Goal: Task Accomplishment & Management: Manage account settings

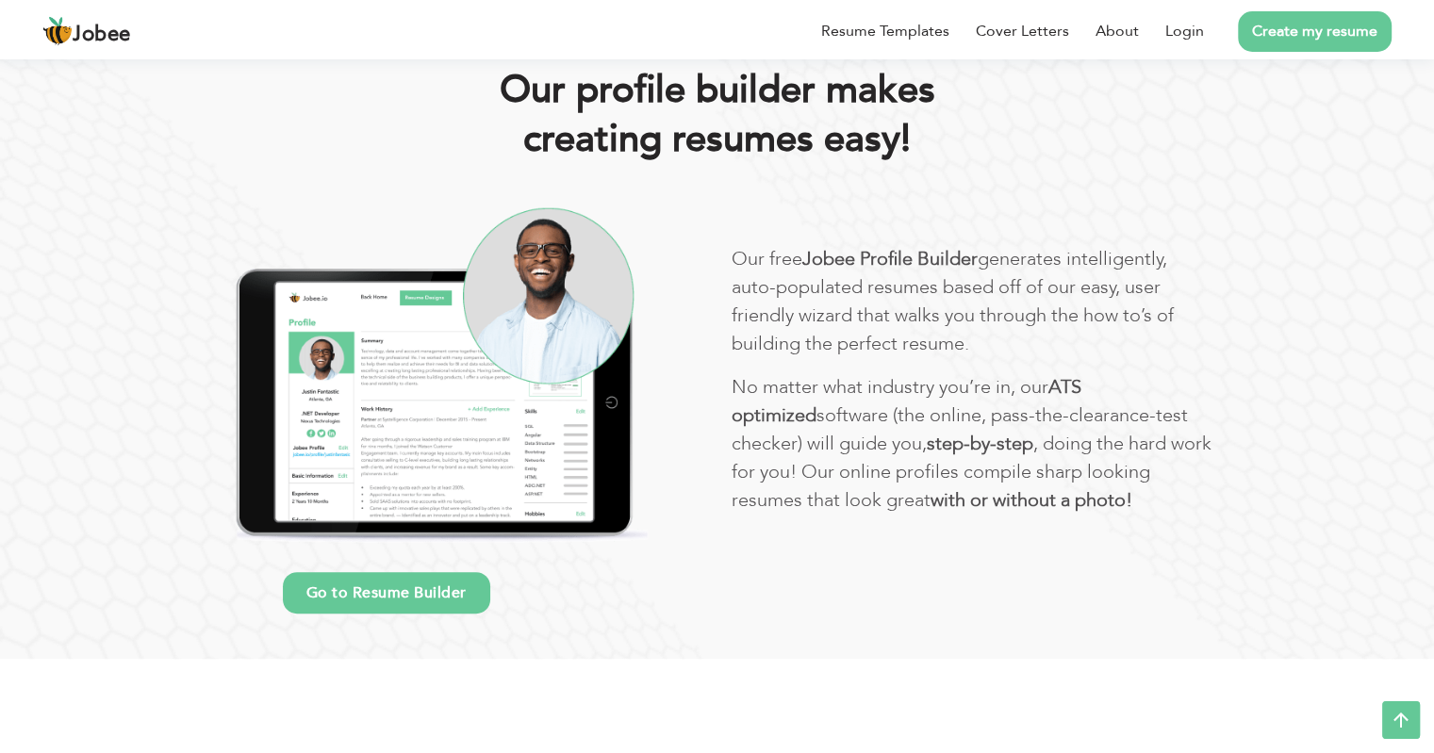
scroll to position [372, 0]
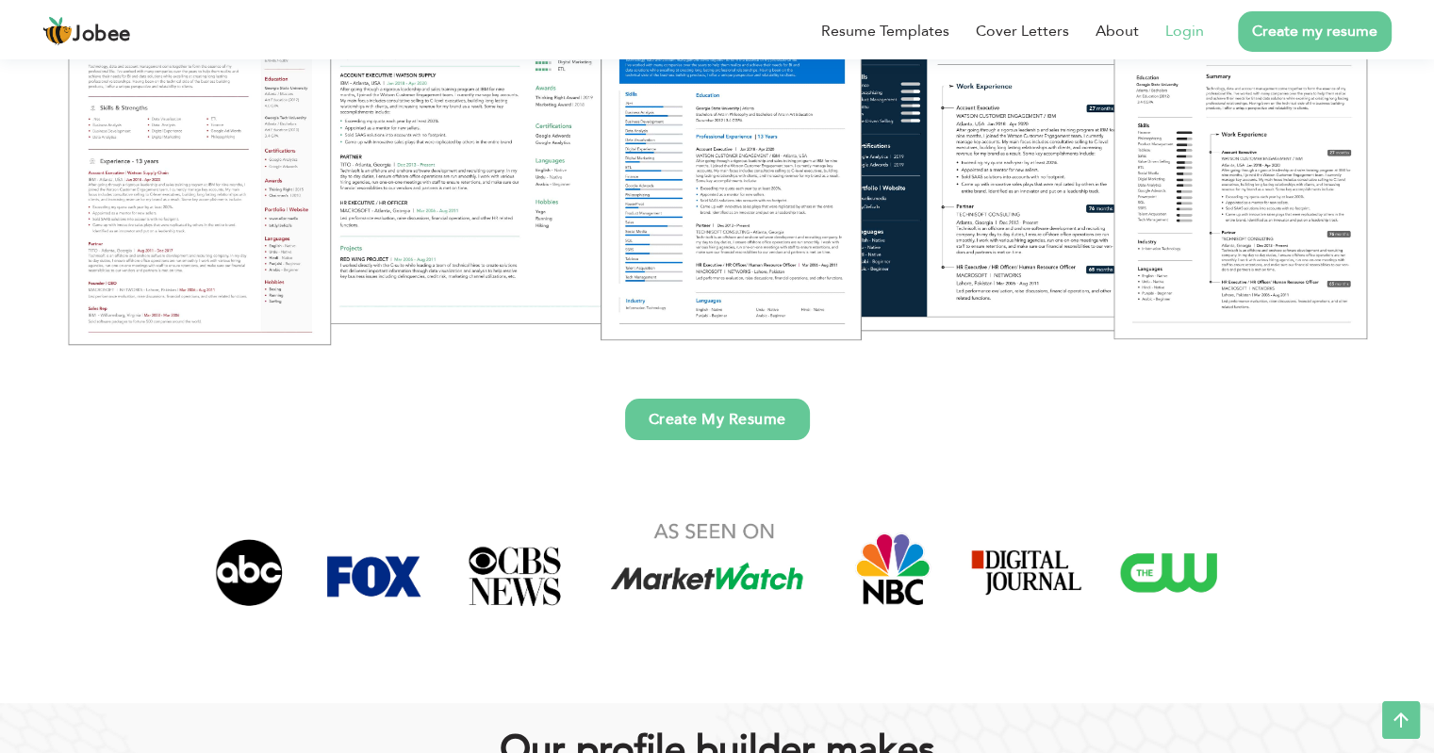
click at [1185, 22] on link "Login" at bounding box center [1185, 31] width 39 height 23
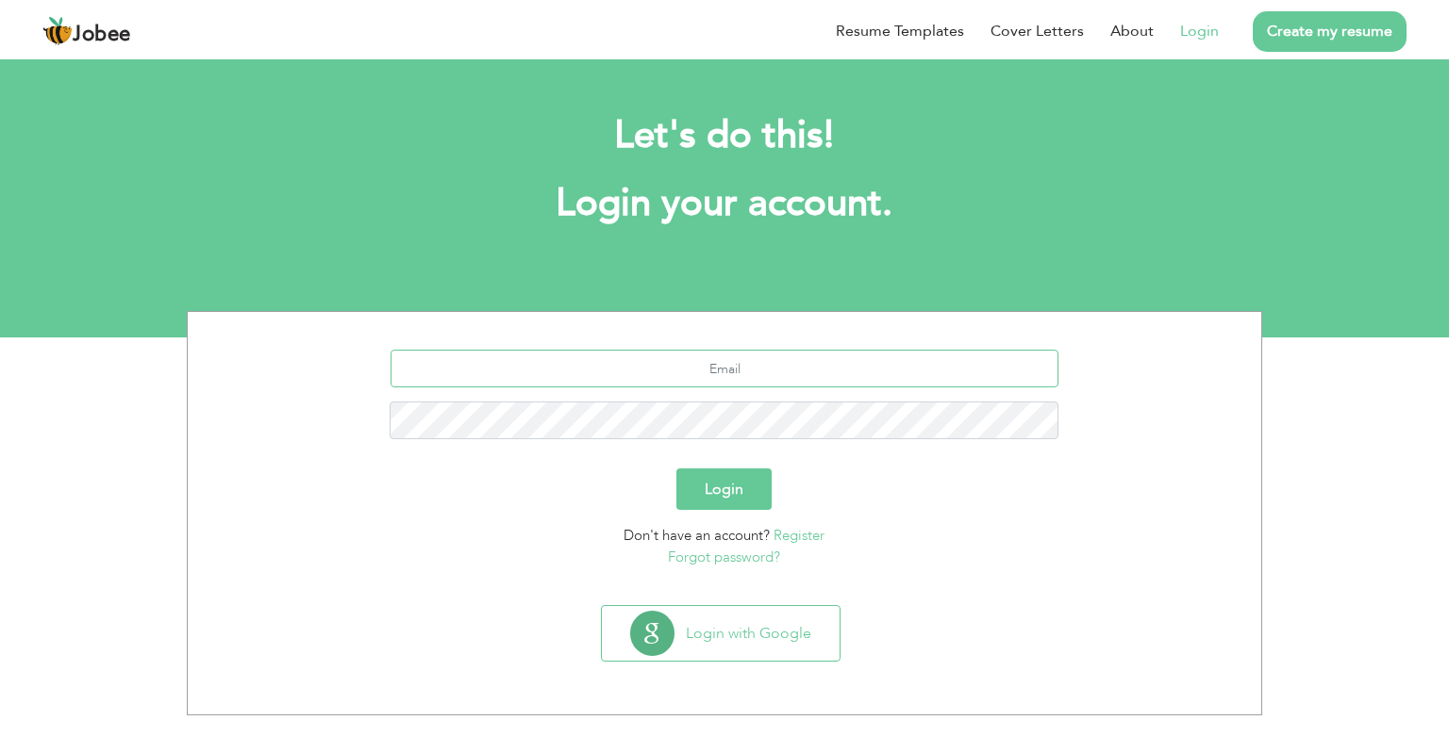
click at [841, 369] on input "text" at bounding box center [724, 369] width 669 height 38
type input "madyidea"
type input "[EMAIL_ADDRESS][DOMAIN_NAME]"
click at [677, 469] on button "Login" at bounding box center [724, 489] width 95 height 41
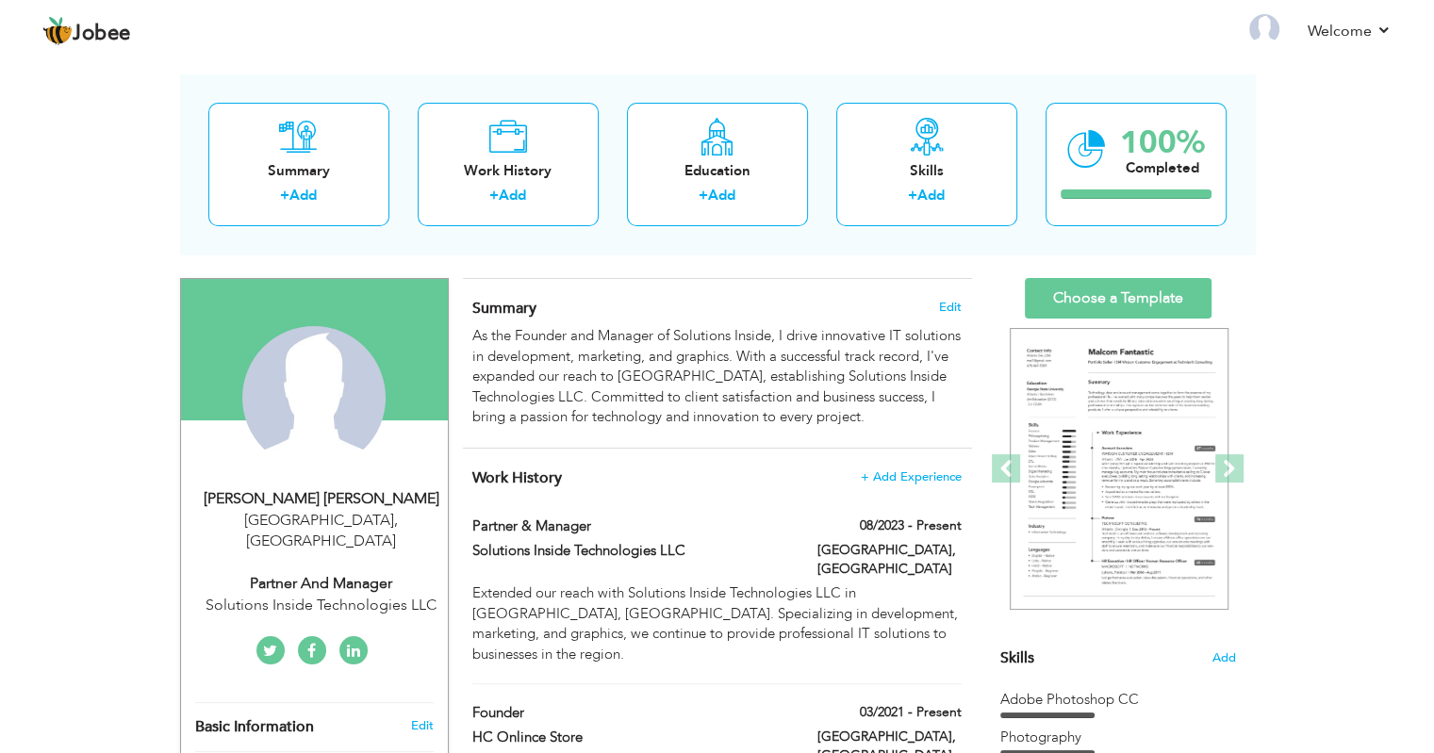
scroll to position [94, 0]
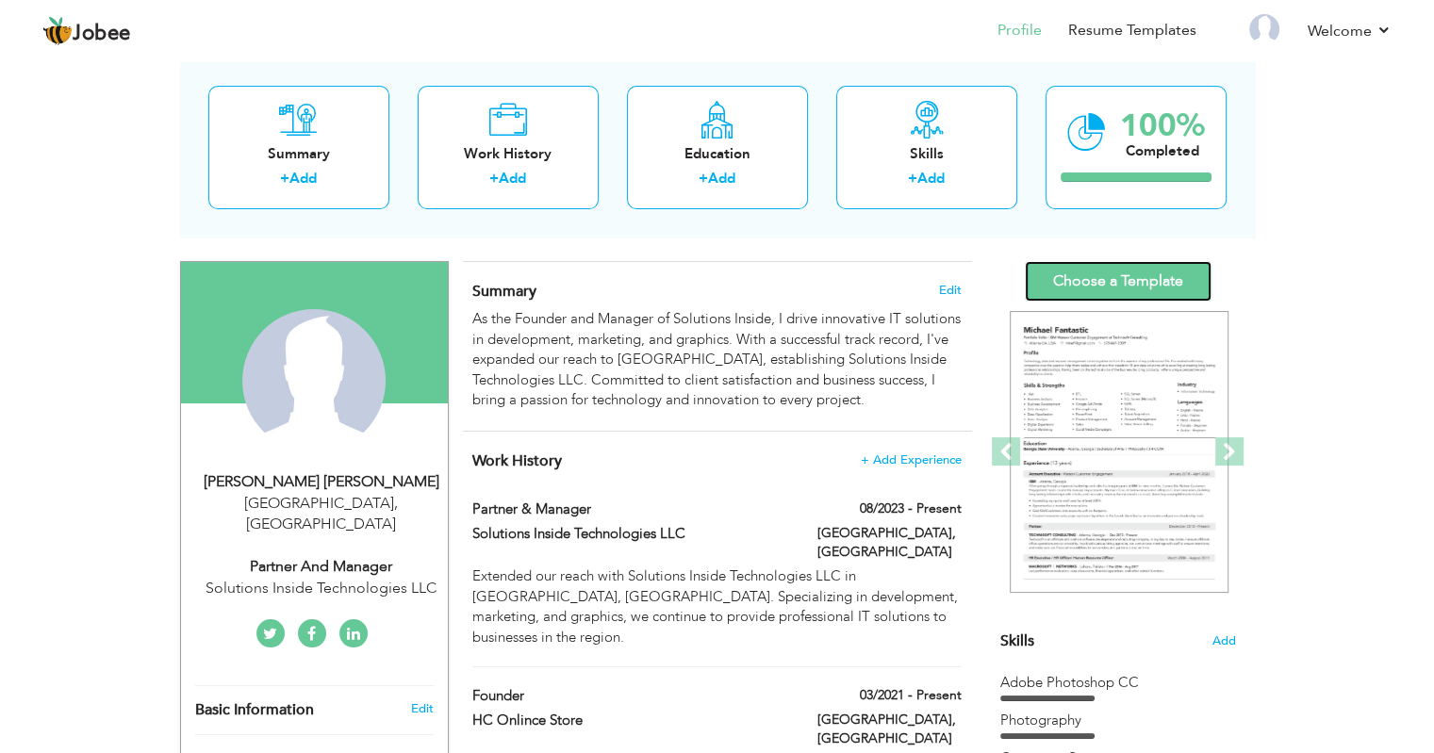
click at [1164, 269] on link "Choose a Template" at bounding box center [1118, 281] width 187 height 41
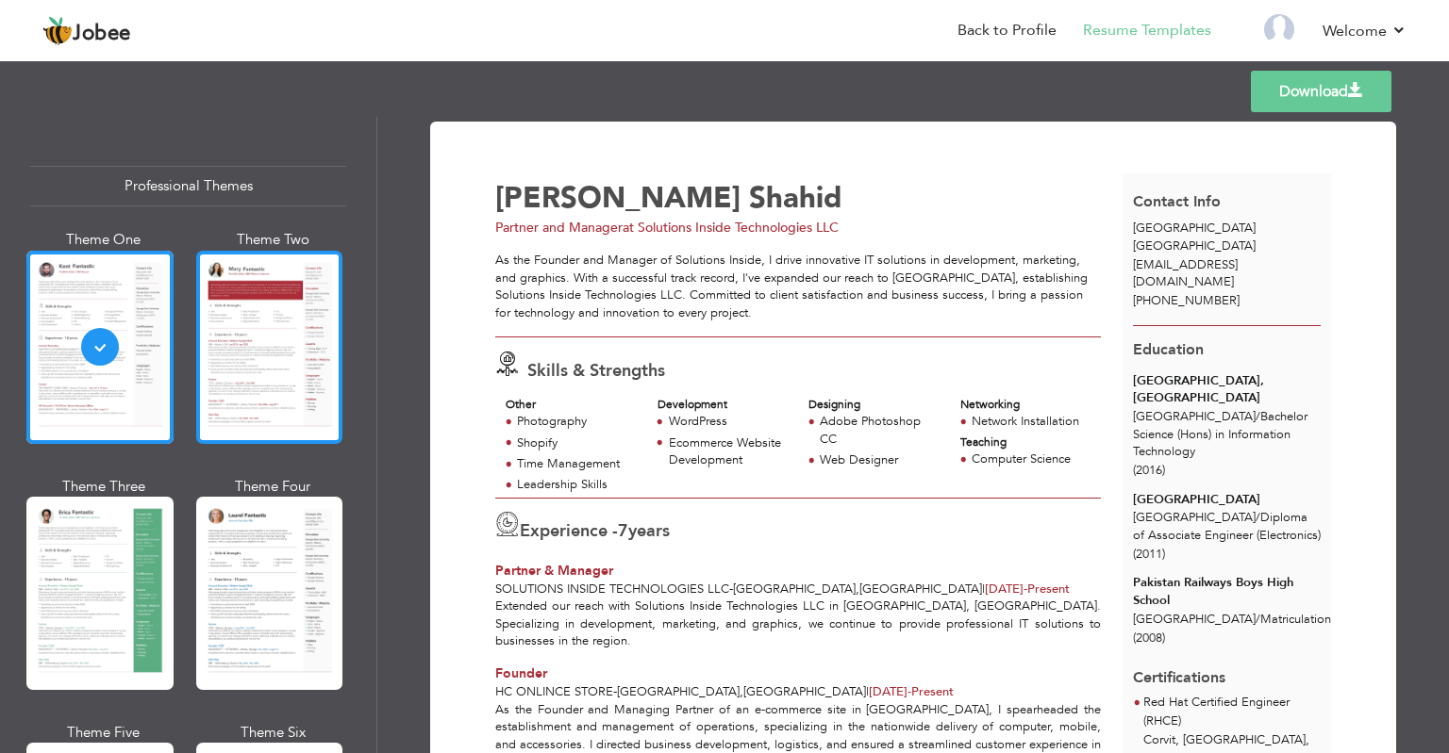
click at [298, 321] on div at bounding box center [269, 347] width 147 height 193
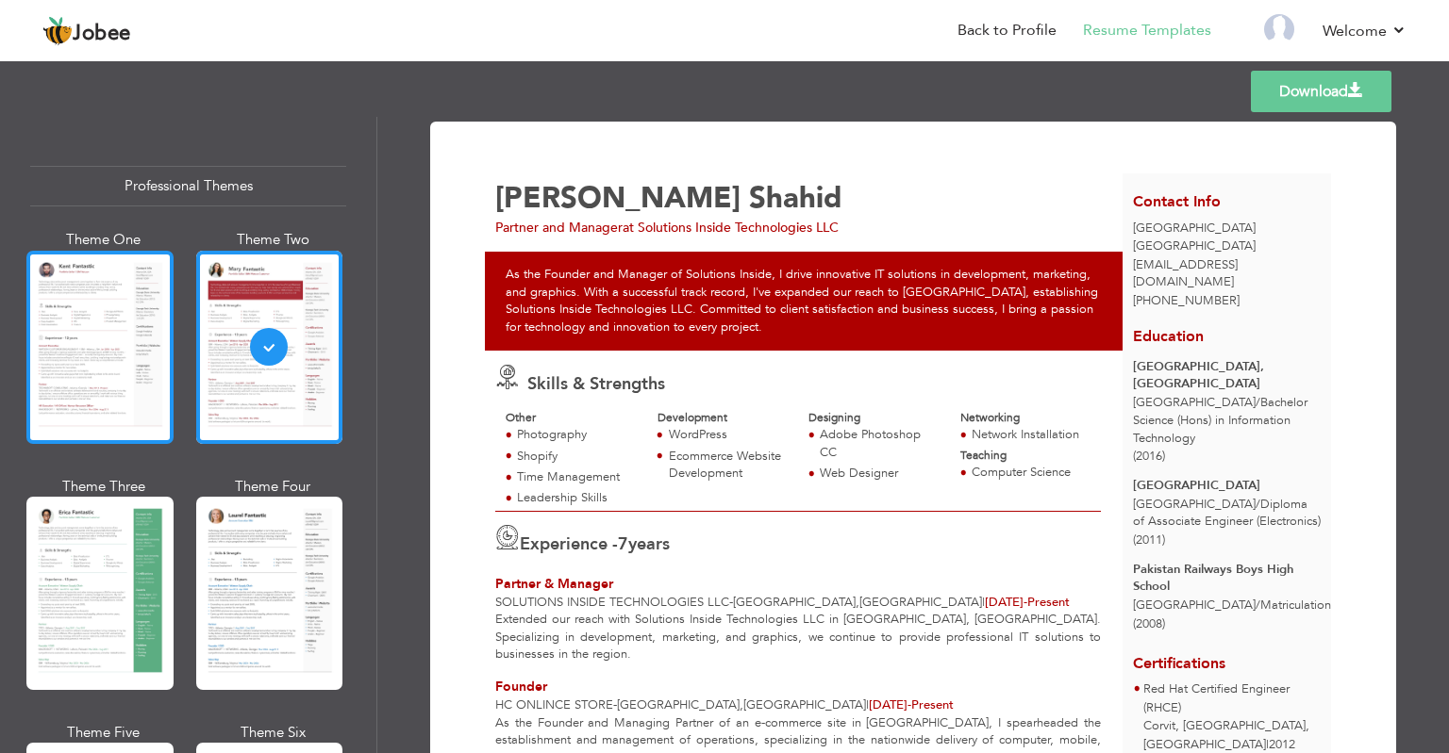
click at [109, 347] on div at bounding box center [99, 347] width 147 height 193
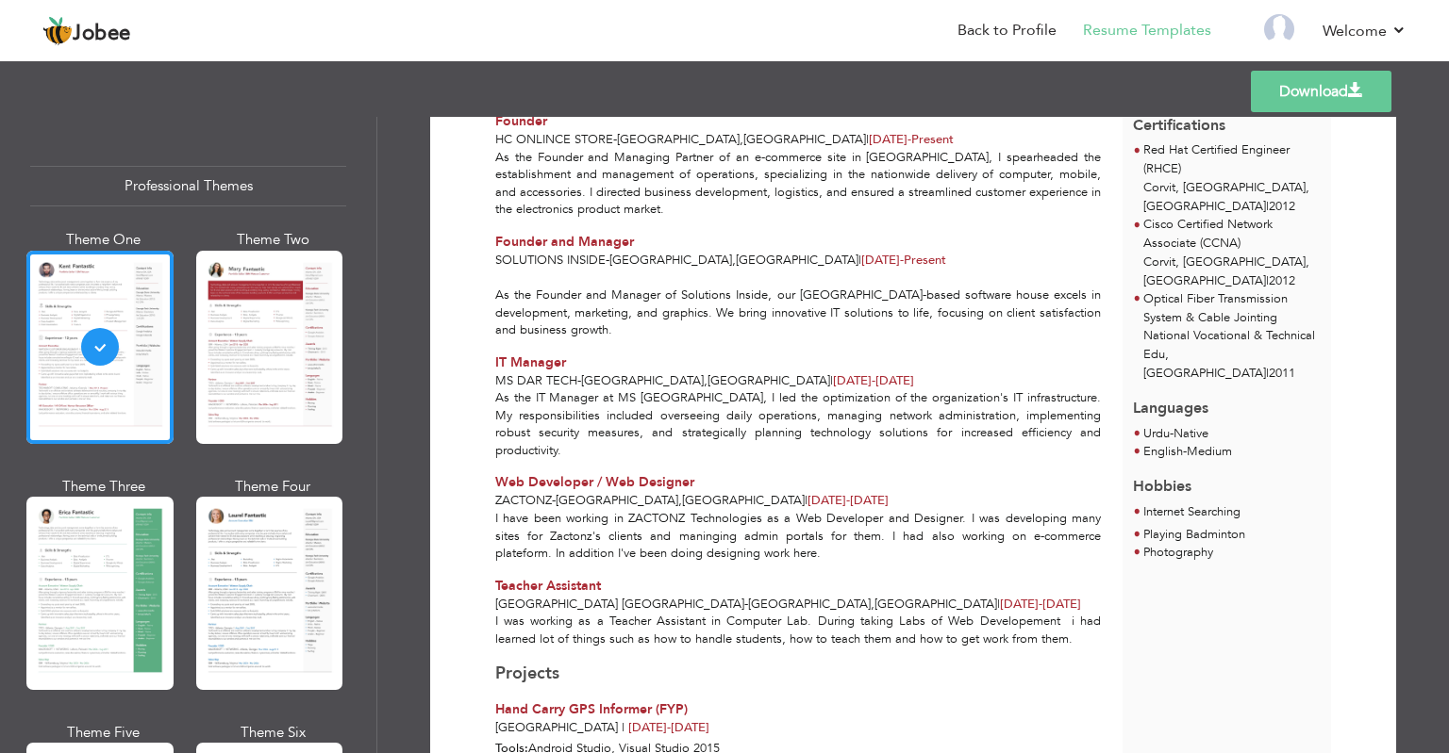
scroll to position [566, 0]
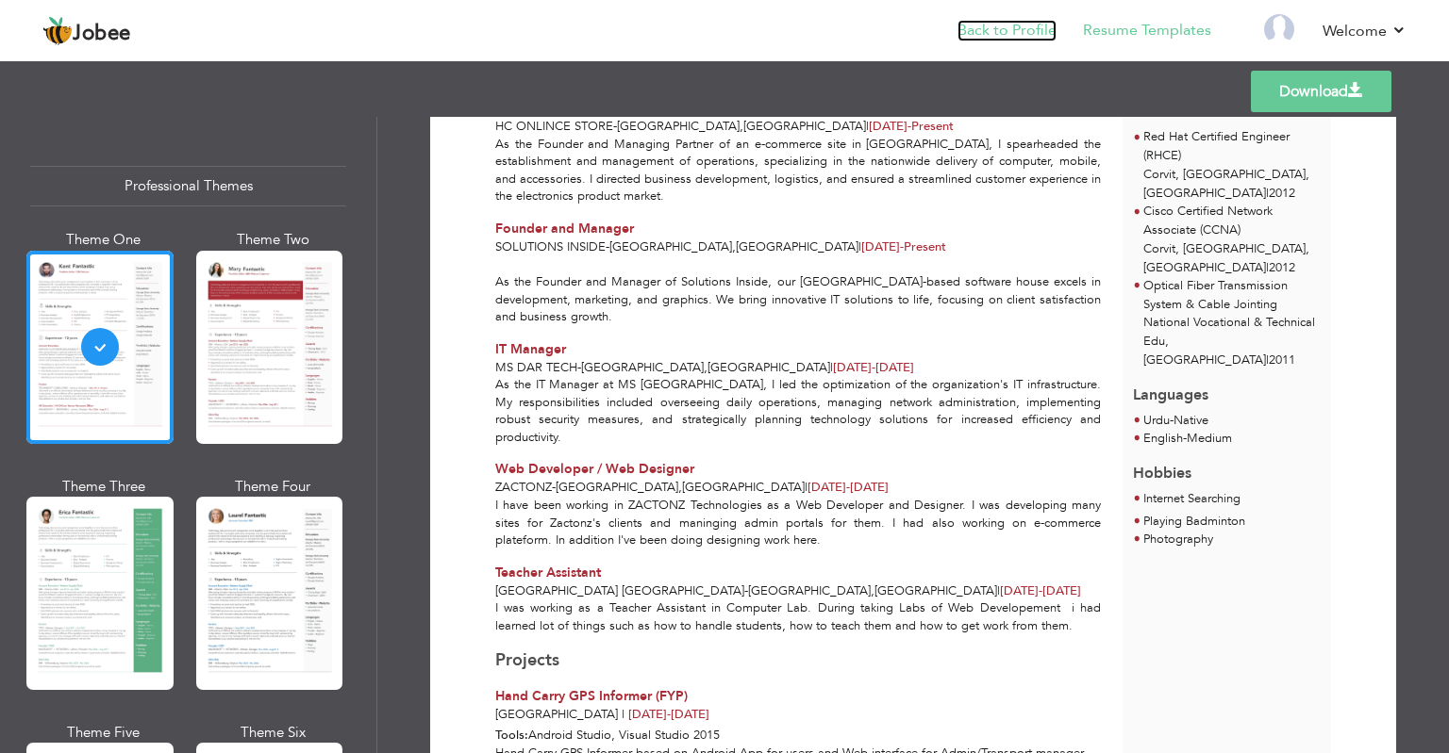
click at [1015, 35] on link "Back to Profile" at bounding box center [1006, 31] width 99 height 22
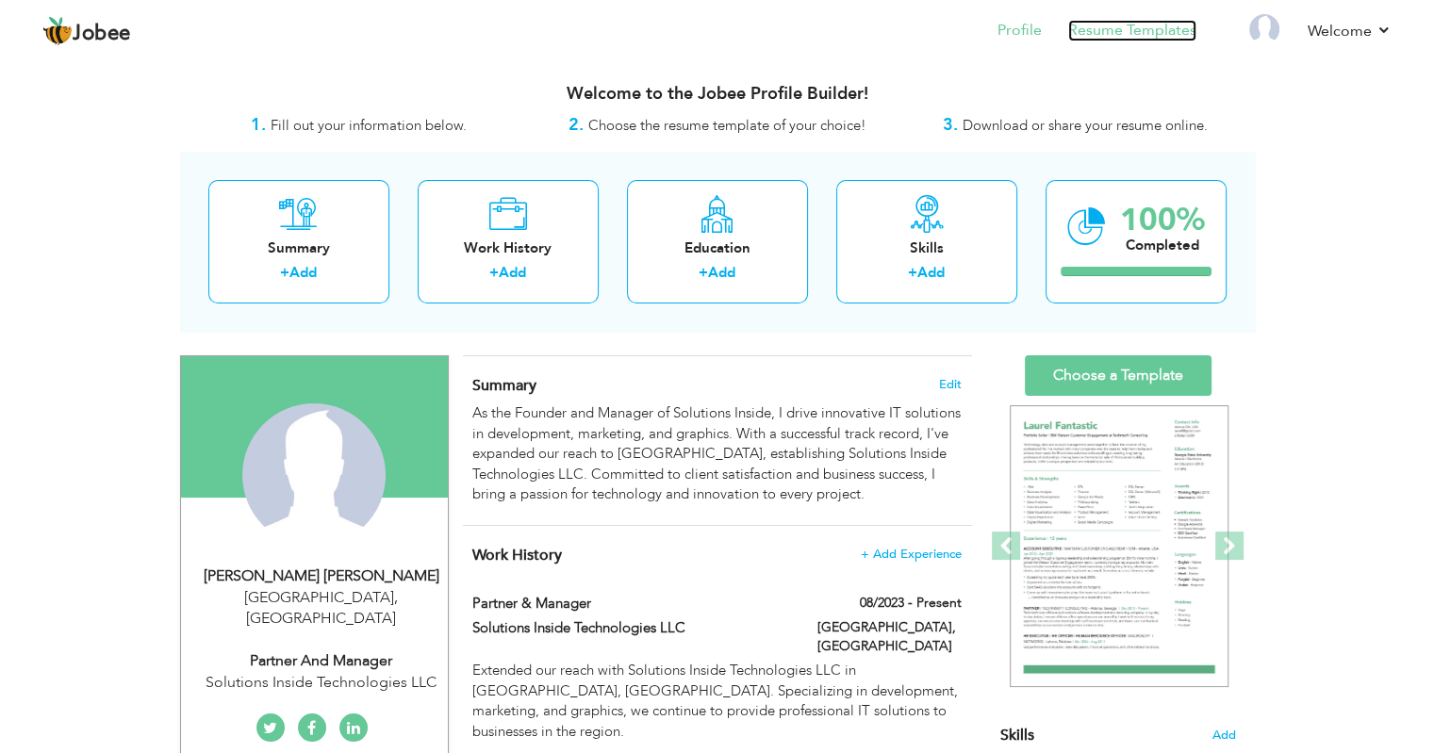
click at [1148, 20] on link "Resume Templates" at bounding box center [1132, 31] width 128 height 22
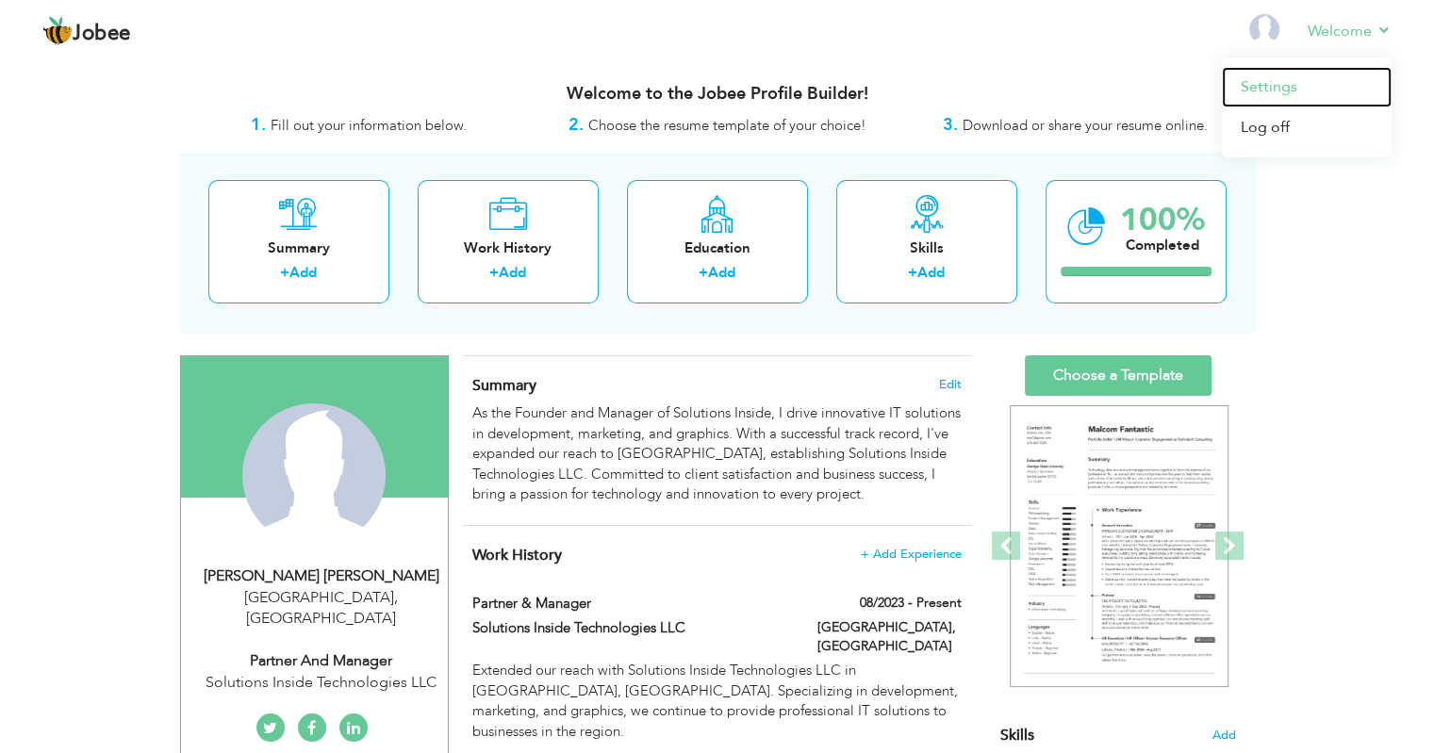
click at [1273, 81] on link "Settings" at bounding box center [1307, 87] width 170 height 41
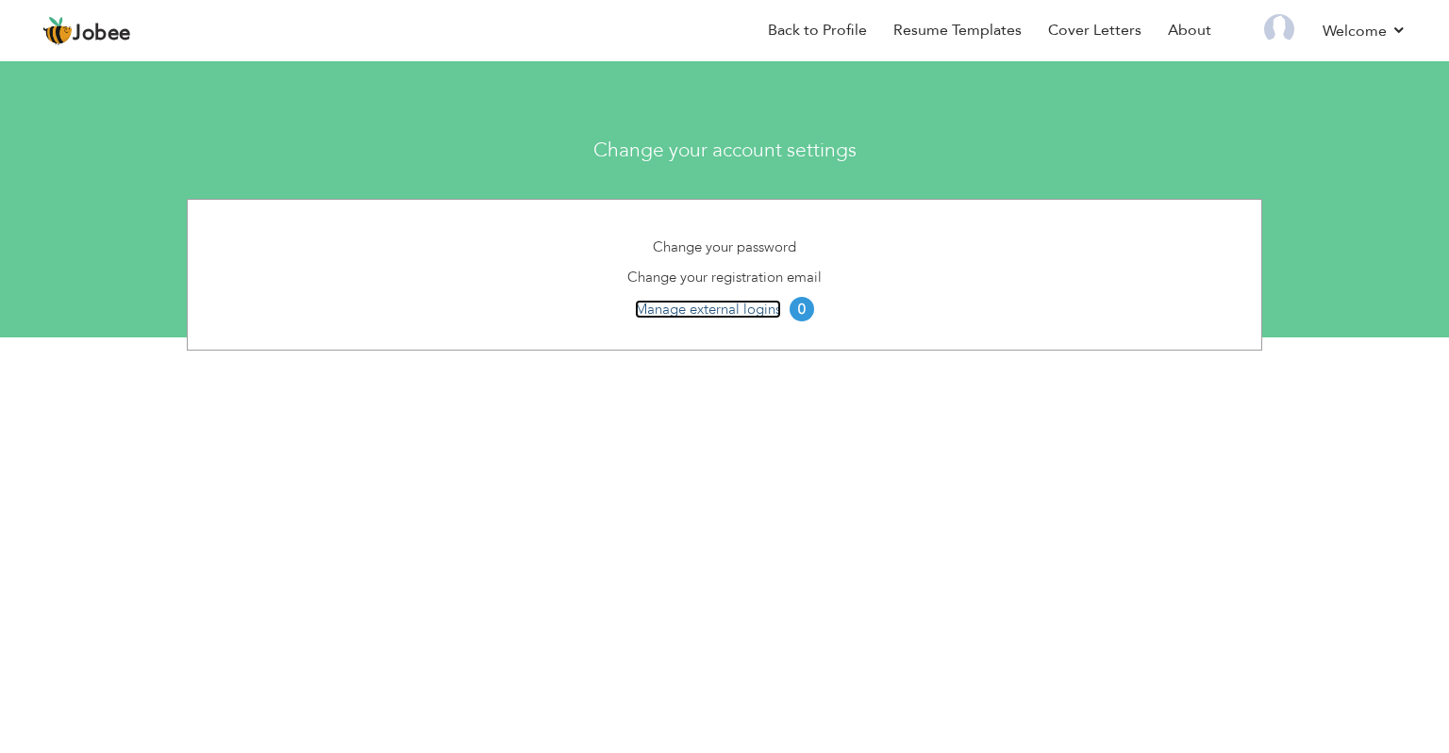
click at [702, 306] on link "Manage external logins" at bounding box center [708, 309] width 146 height 19
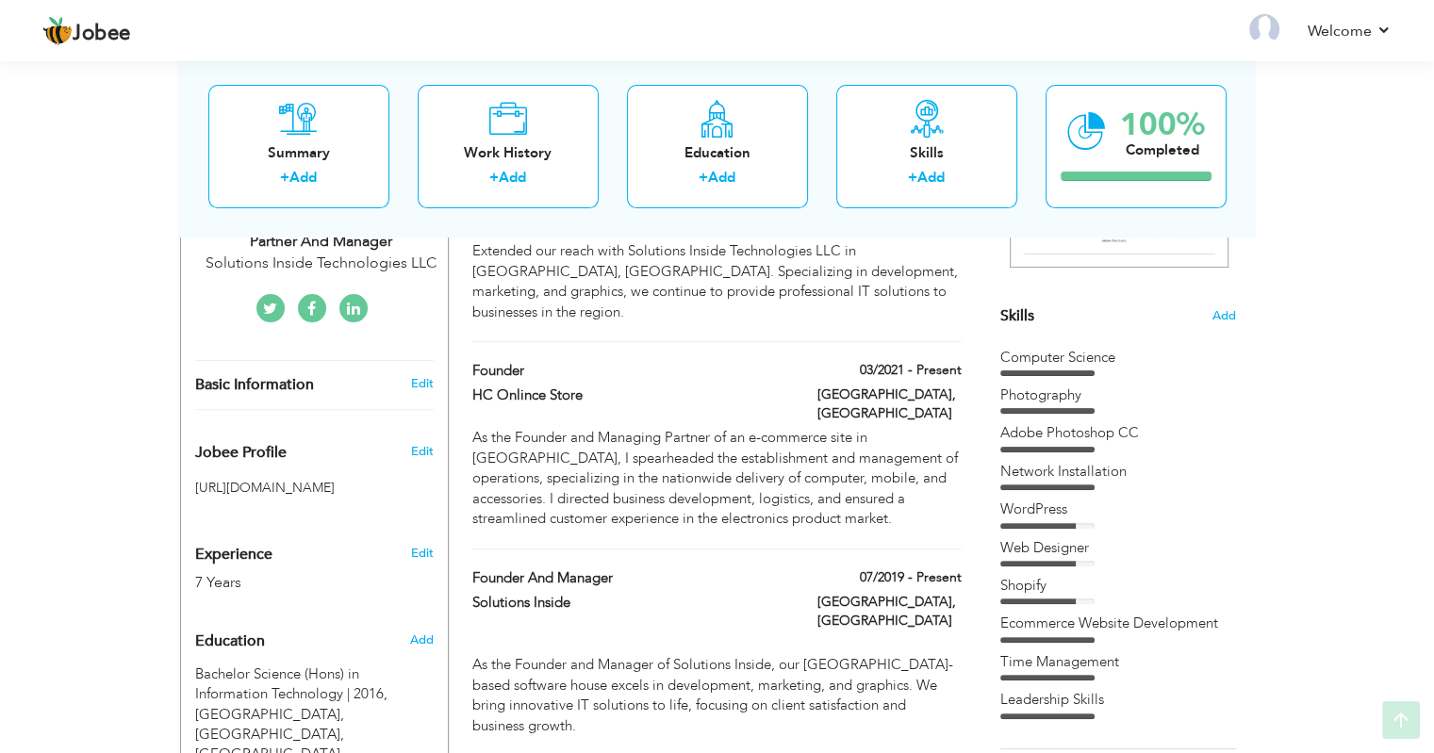
scroll to position [472, 0]
